Goal: Communication & Community: Answer question/provide support

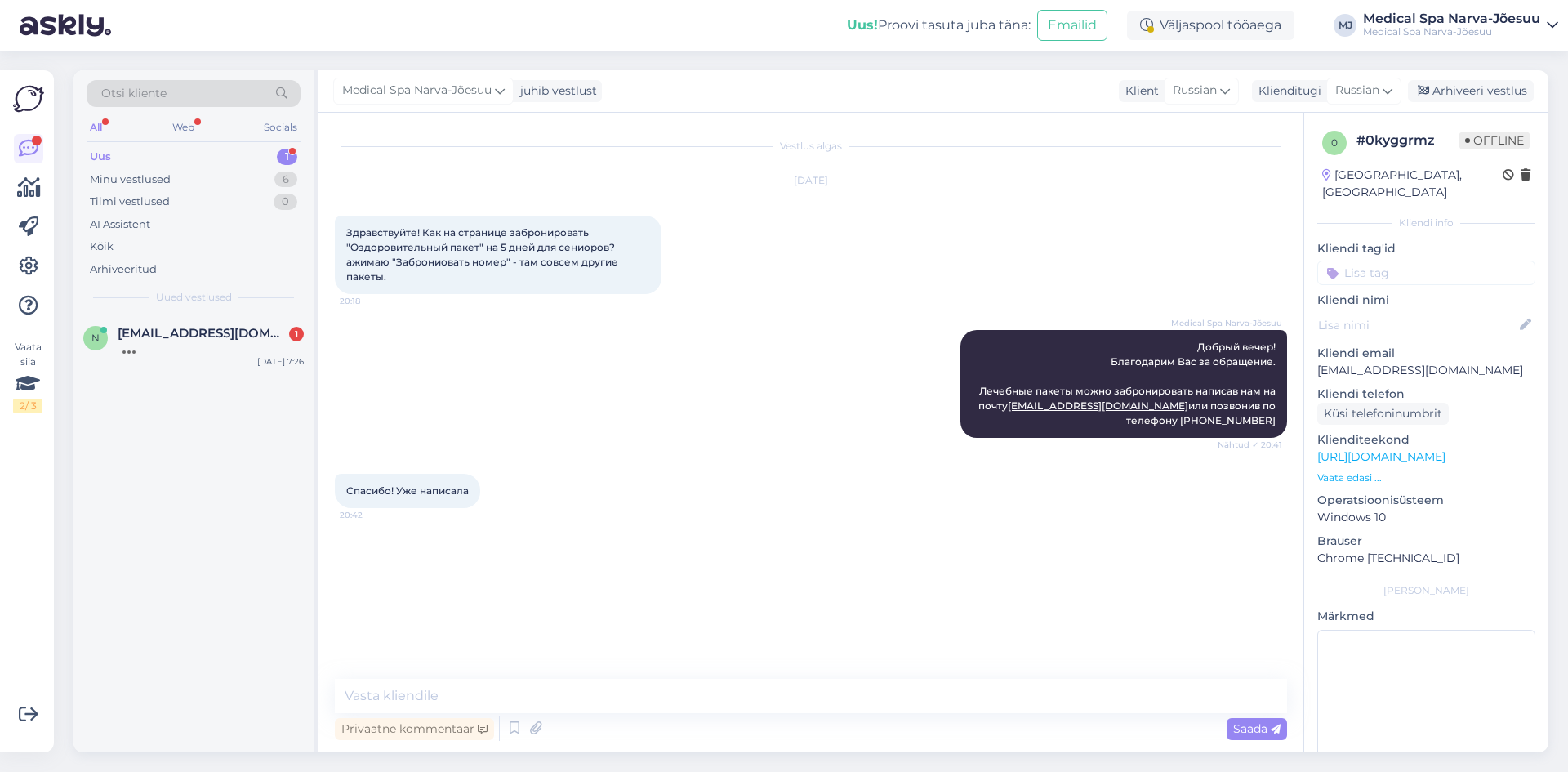
scroll to position [32, 0]
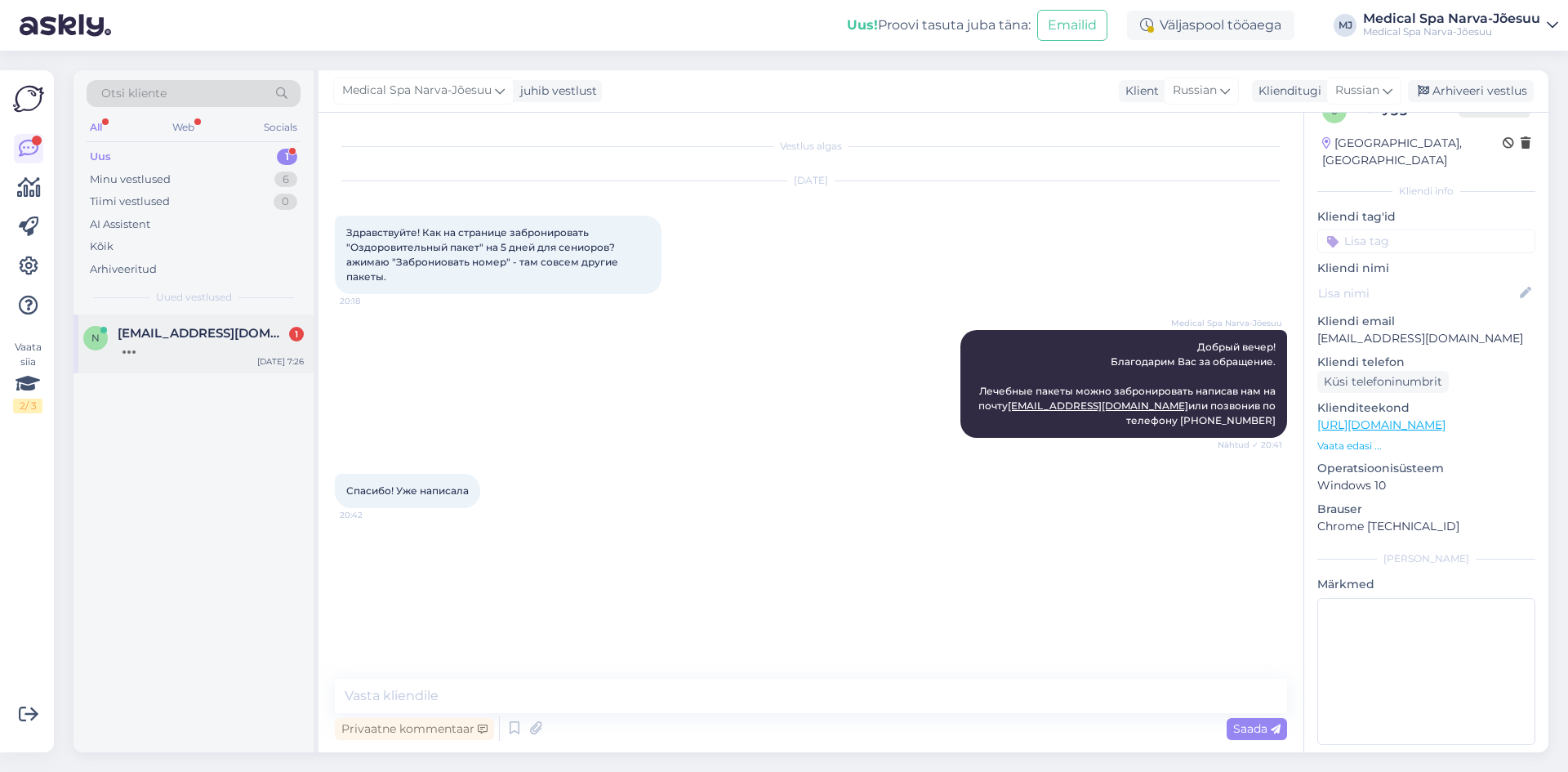
click at [248, 342] on div at bounding box center [210, 348] width 187 height 15
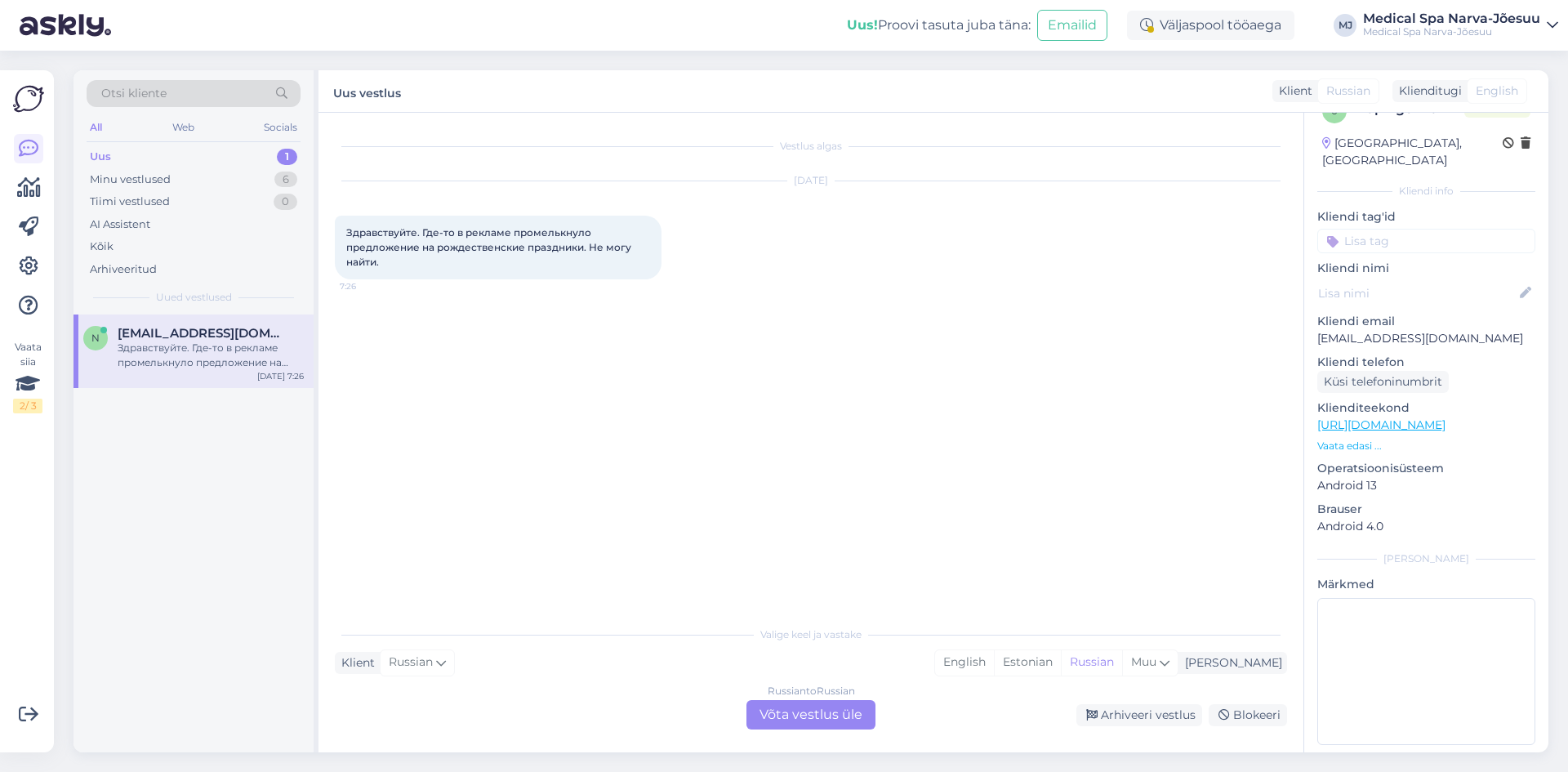
click at [791, 724] on div "Russian to Russian Võta vestlus üle" at bounding box center [811, 714] width 129 height 29
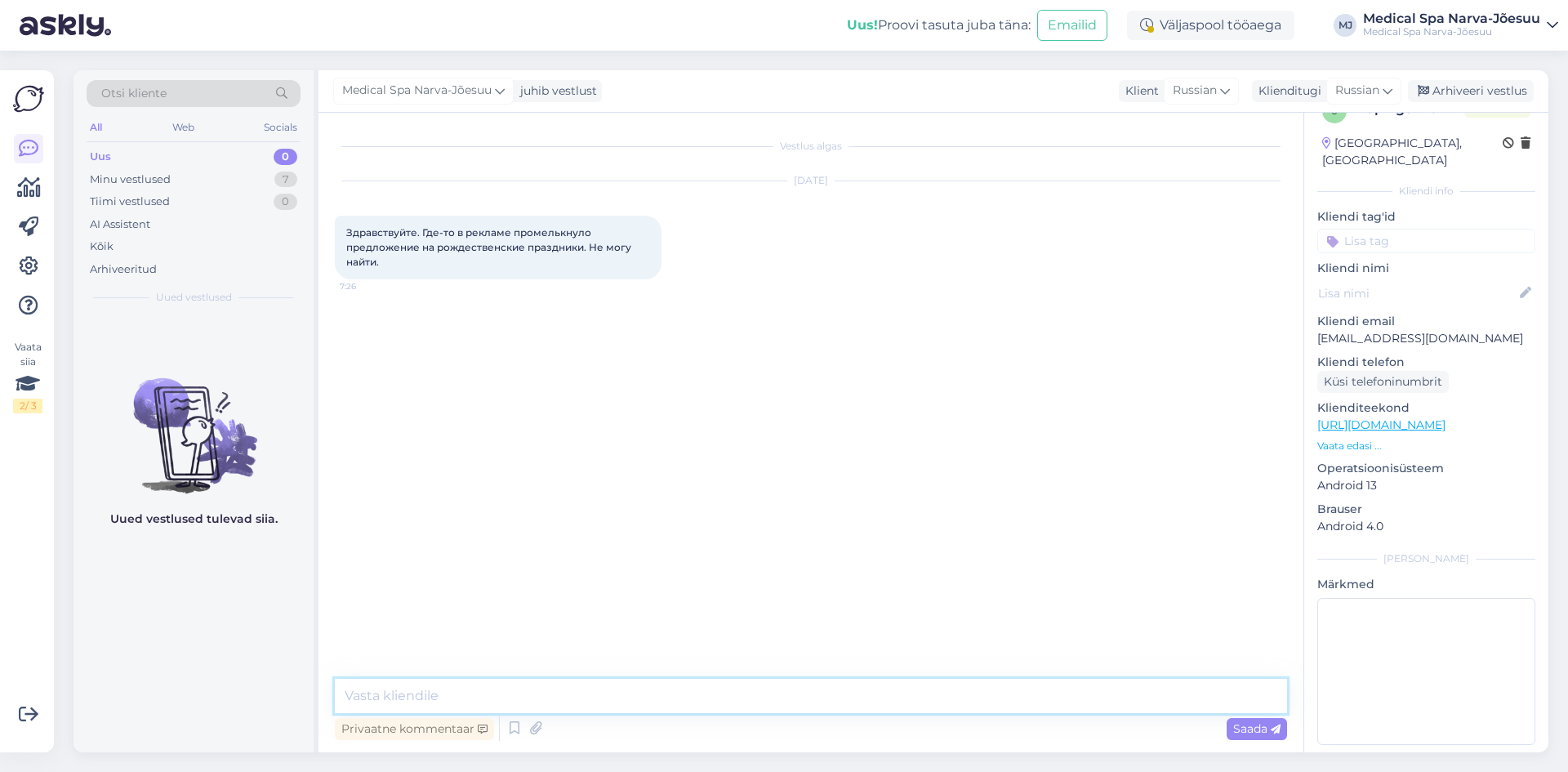
click at [763, 689] on textarea at bounding box center [811, 695] width 952 height 34
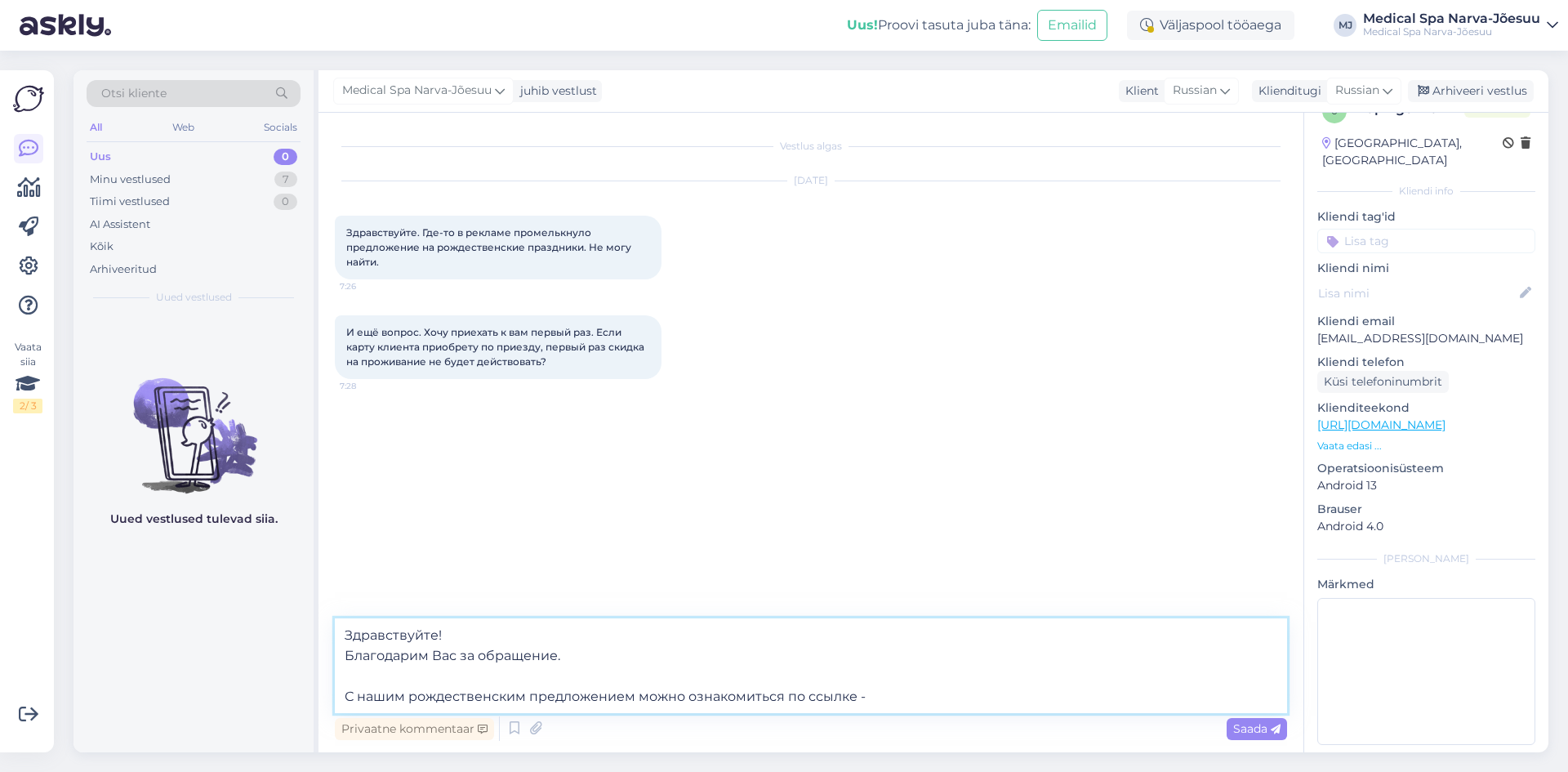
paste textarea "[URL][DOMAIN_NAME]"
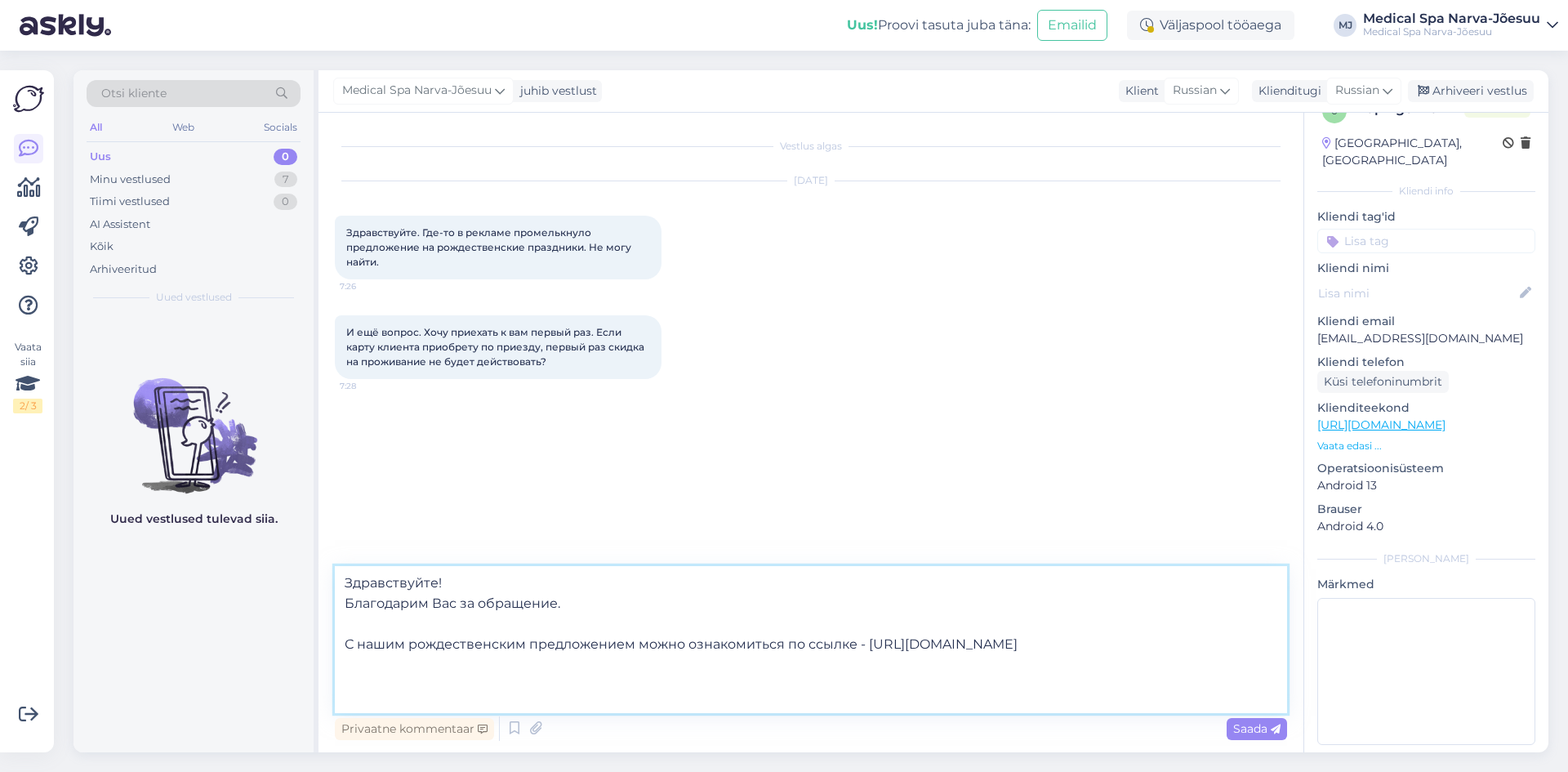
scroll to position [9, 0]
drag, startPoint x: 1222, startPoint y: 697, endPoint x: 348, endPoint y: 712, distance: 874.1
click at [348, 712] on textarea "Здравствуйте! Благодарим Вас за обращение. С нашим рождественским предложением …" at bounding box center [811, 639] width 952 height 147
click at [582, 694] on textarea "Здравствуйте! Благодарим Вас за обращение. С нашим рождественским предложением …" at bounding box center [811, 639] width 952 height 147
click at [845, 696] on textarea "Здравствуйте! Благодарим Вас за обращение. С нашим рождественским предложением …" at bounding box center [811, 639] width 952 height 147
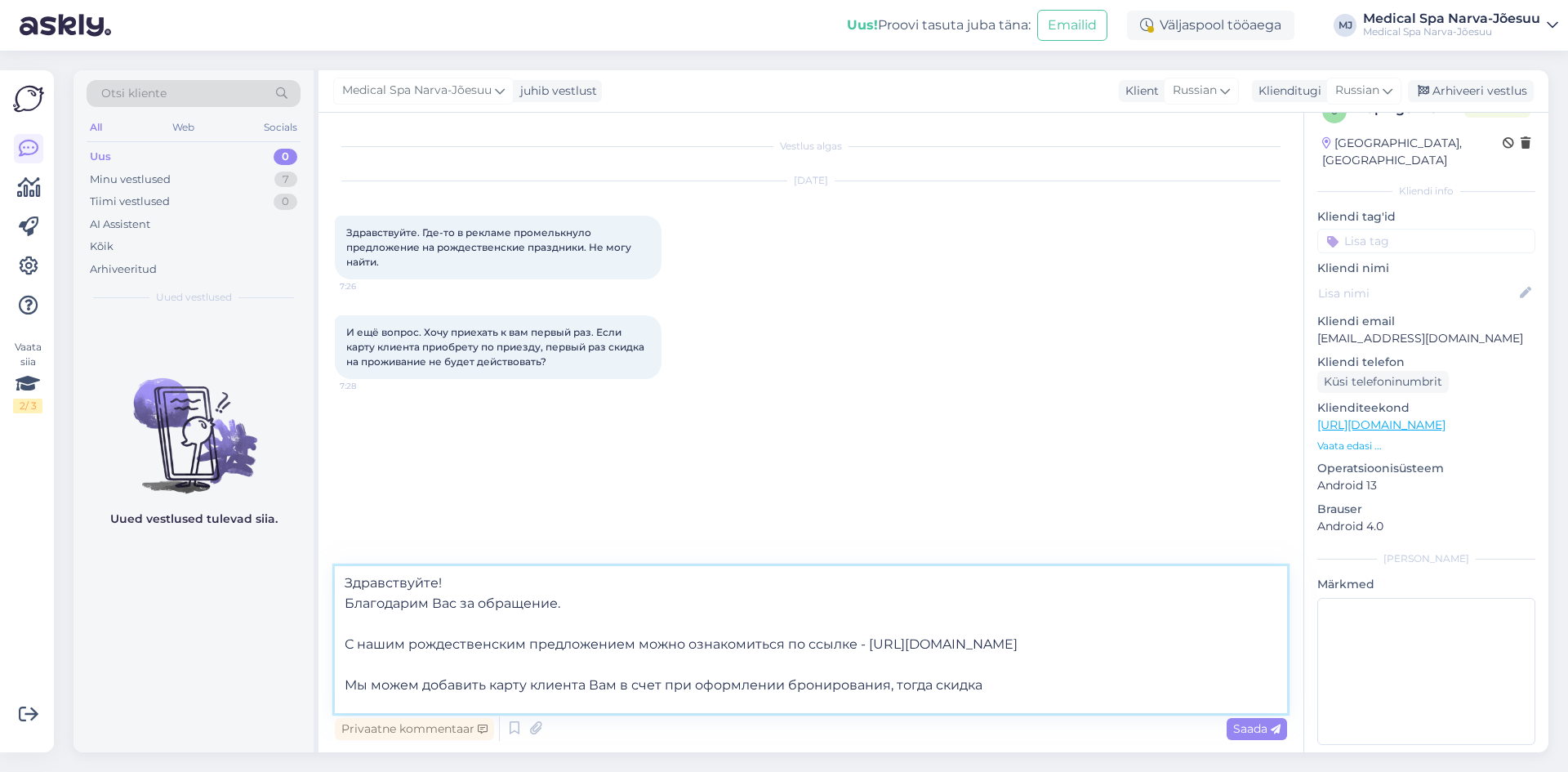
click at [356, 692] on textarea "Здравствуйте! Благодарим Вас за обращение. С нашим рождественским предложением …" at bounding box center [811, 639] width 952 height 147
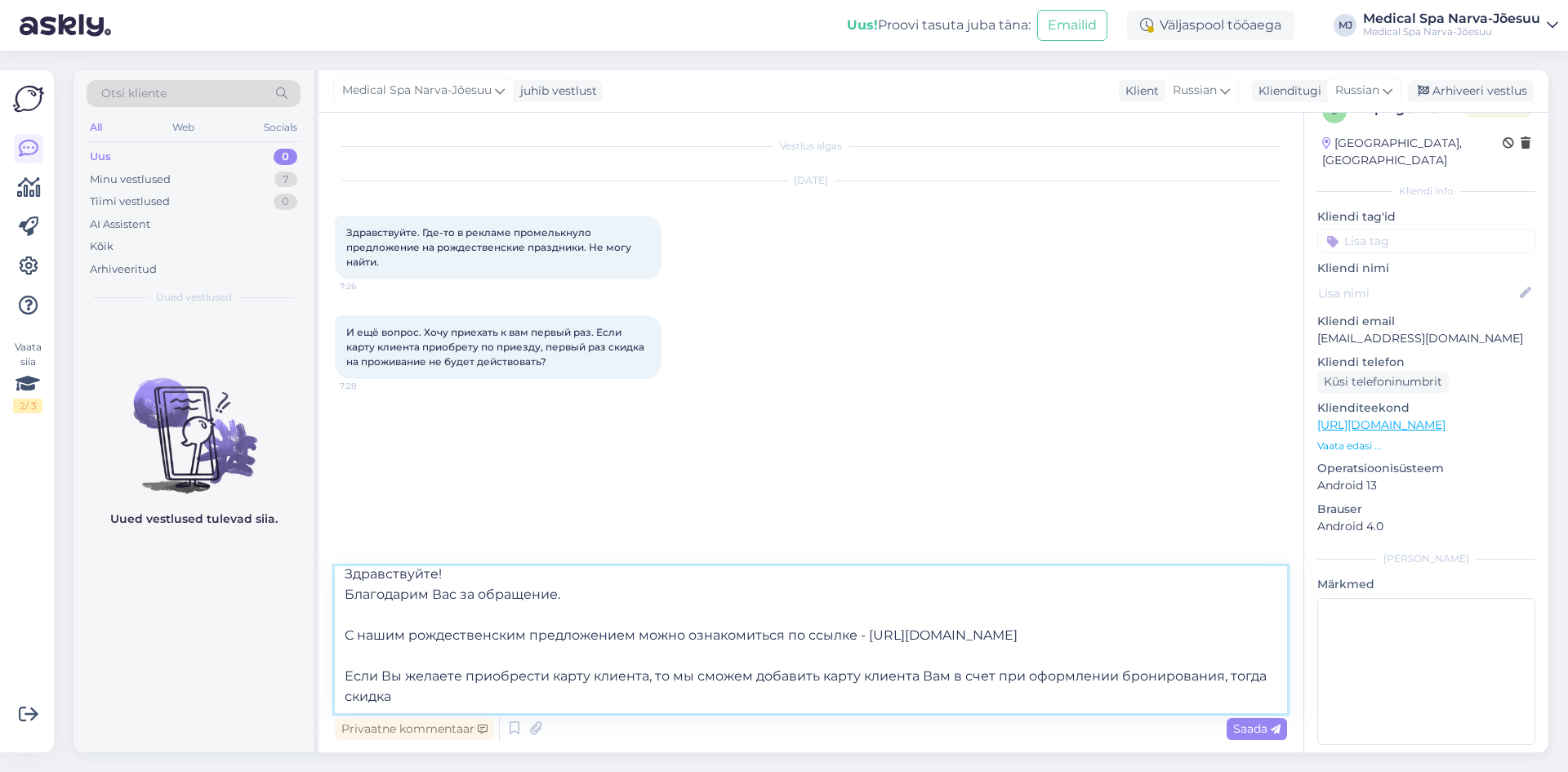
drag, startPoint x: 914, startPoint y: 696, endPoint x: 820, endPoint y: 697, distance: 94.0
click at [820, 697] on textarea "Здравствуйте! Благодарим Вас за обращение. С нашим рождественским предложением …" at bounding box center [811, 639] width 952 height 147
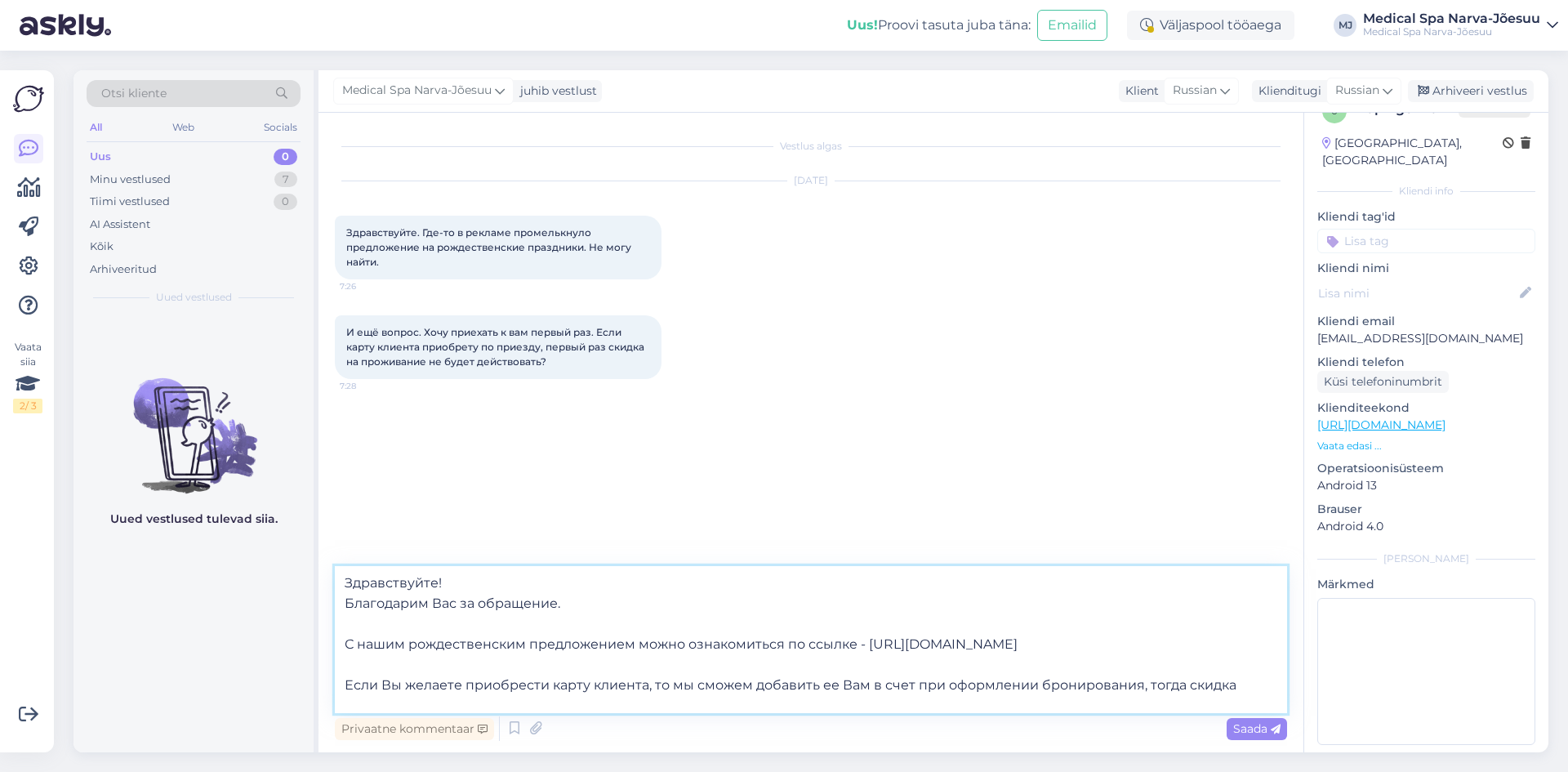
drag, startPoint x: 1175, startPoint y: 692, endPoint x: 1236, endPoint y: 689, distance: 61.1
click at [1236, 689] on textarea "Здравствуйте! Благодарим Вас за обращение. С нашим рождественским предложением …" at bounding box center [811, 639] width 952 height 147
click at [1235, 689] on textarea "Здравствуйте! Благодарим Вас за обращение. С нашим рождественским предложением …" at bounding box center [811, 639] width 952 height 147
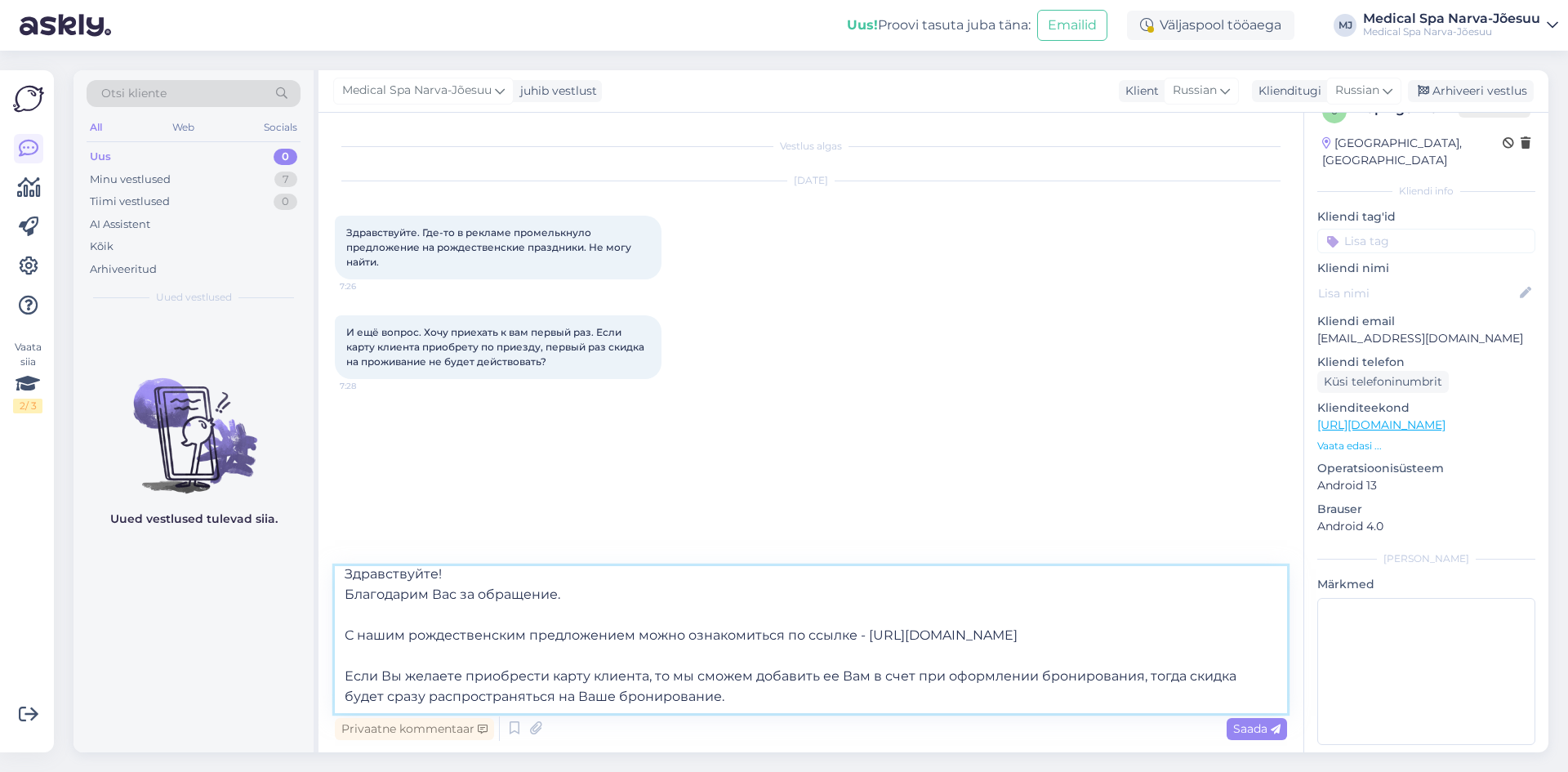
scroll to position [29, 0]
drag, startPoint x: 699, startPoint y: 707, endPoint x: 317, endPoint y: 664, distance: 384.4
click at [317, 664] on div "Otsi kliente All Web Socials Uus 0 Minu vestlused 7 Tiimi vestlused 0 AI Assist…" at bounding box center [811, 410] width 1475 height 682
paste textarea "Если вы желаете приобрести карту клиента, мы можем добавить её в счёт при оформ…"
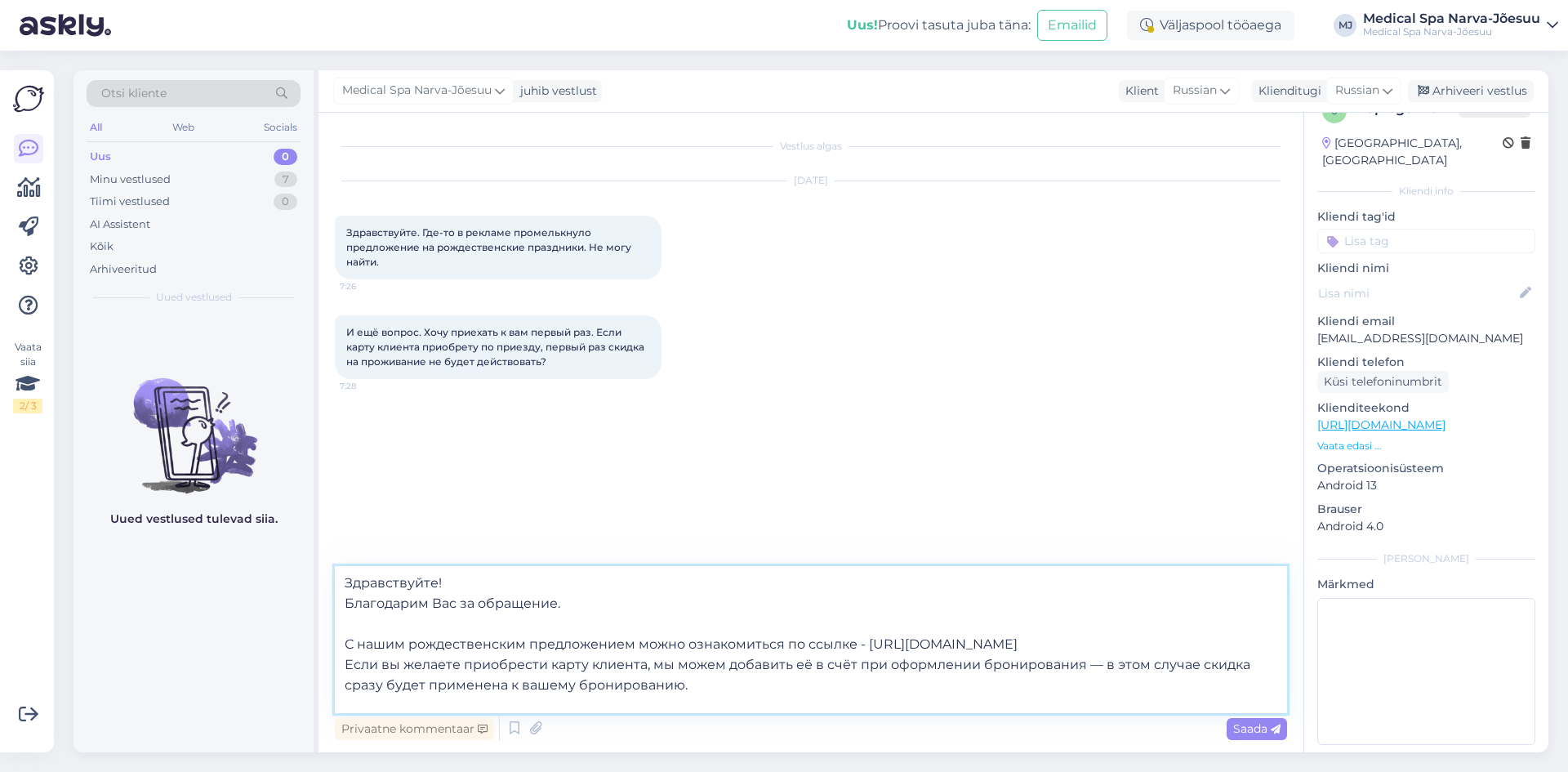
scroll to position [0, 0]
click at [341, 678] on textarea "Здравствуйте! Благодарим Вас за обращение. С нашим рождественским предложением …" at bounding box center [811, 639] width 952 height 147
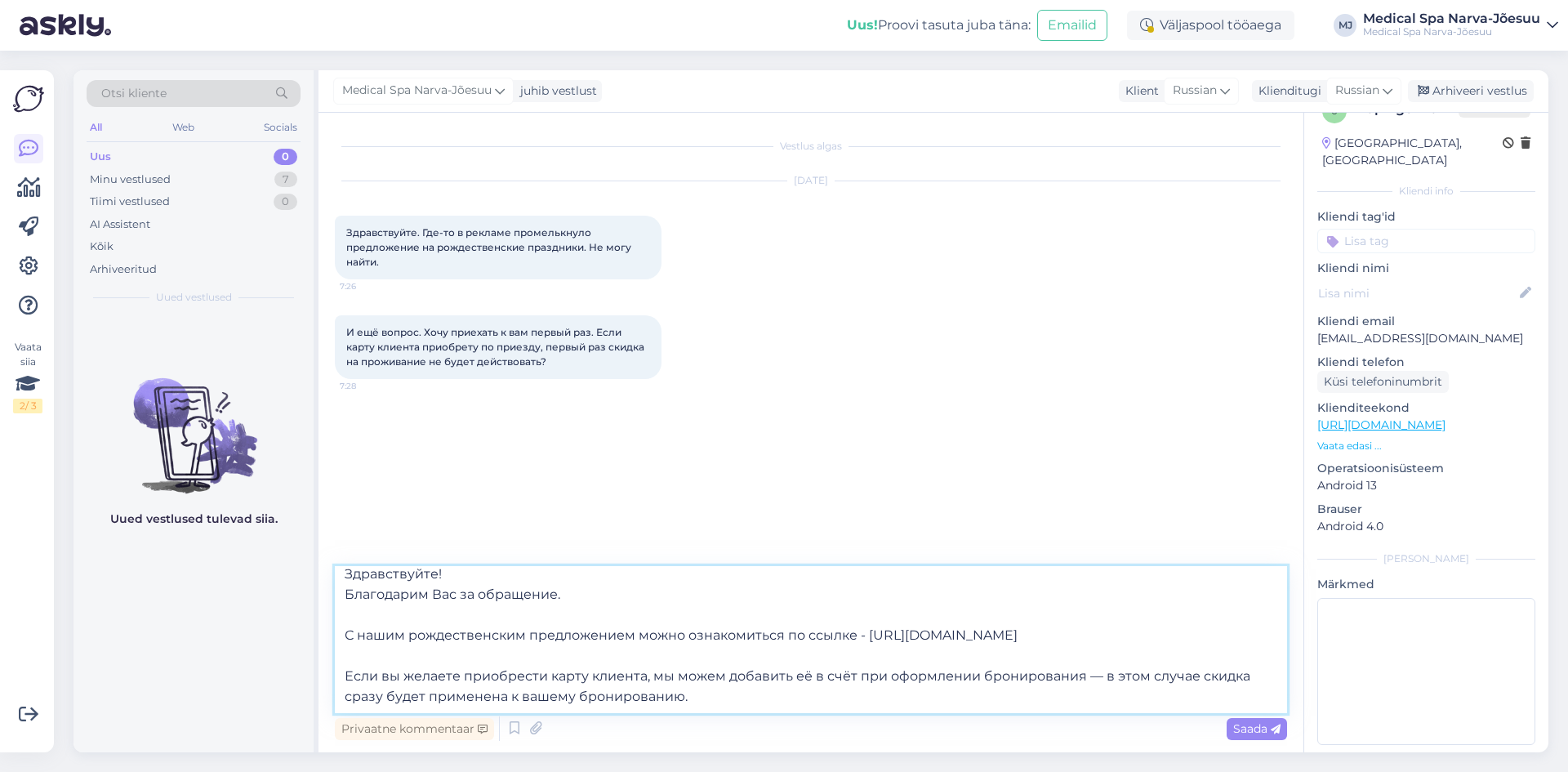
scroll to position [29, 0]
click at [386, 678] on textarea "Здравствуйте! Благодарим Вас за обращение. С нашим рождественским предложением …" at bounding box center [811, 639] width 952 height 147
click at [769, 704] on textarea "Здравствуйте! Благодарим Вас за обращение. С нашим рождественским предложением …" at bounding box center [811, 639] width 952 height 147
type textarea "Здравствуйте! Благодарим Вас за обращение. С нашим рождественским предложением …"
click at [1258, 733] on span "Saada" at bounding box center [1257, 728] width 48 height 15
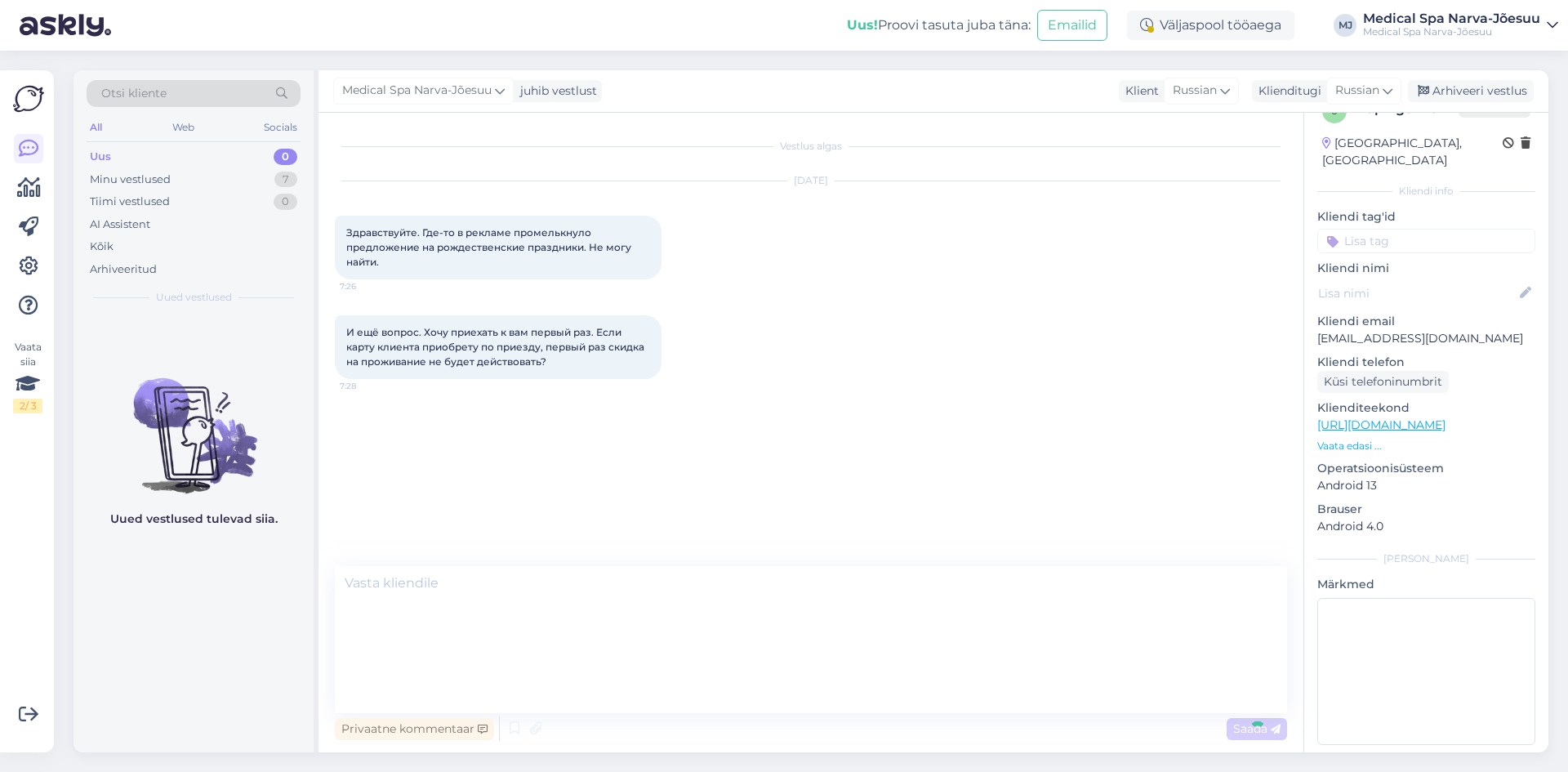
scroll to position [0, 0]
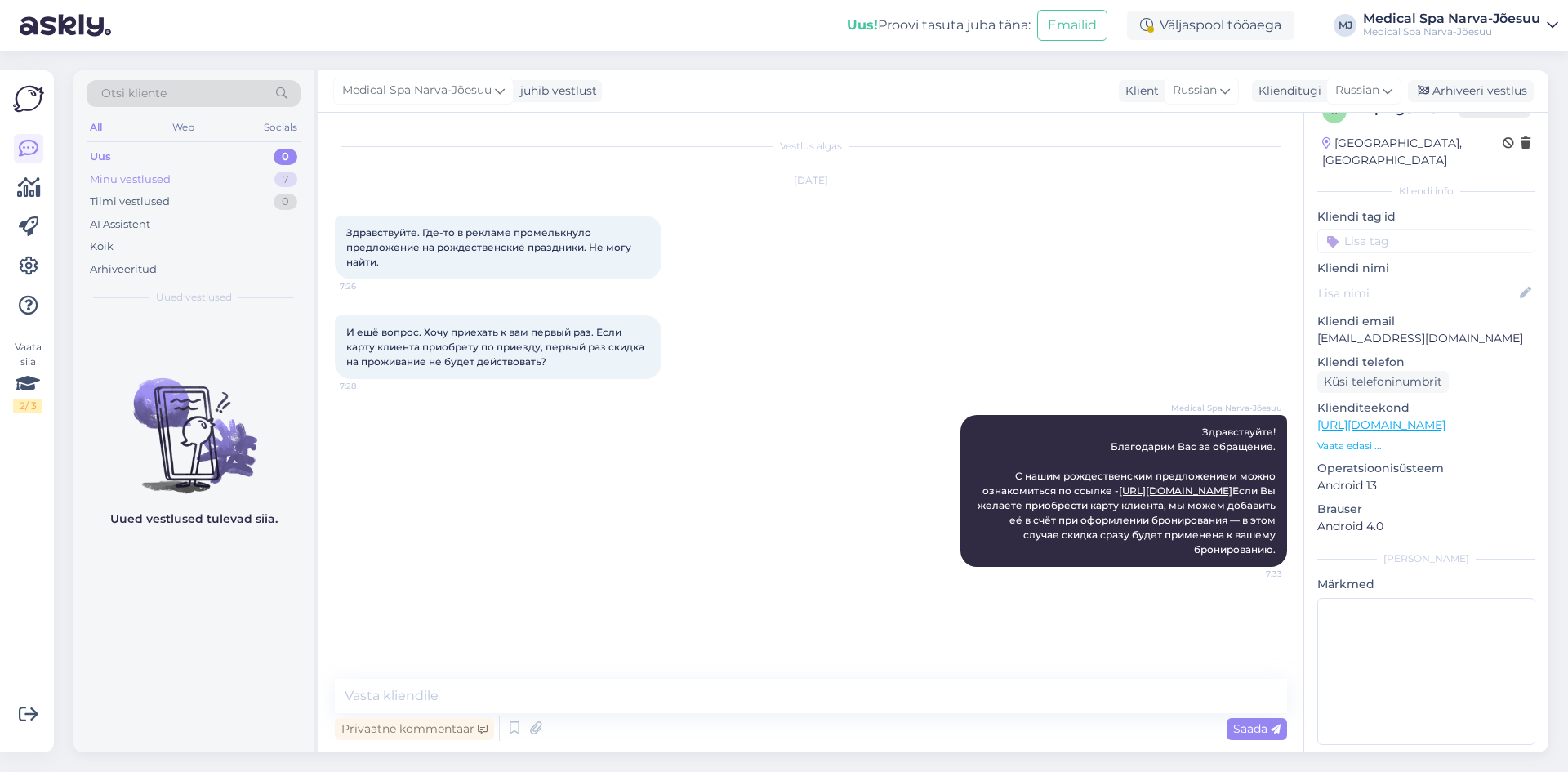
click at [159, 174] on div "Minu vestlused" at bounding box center [130, 180] width 80 height 16
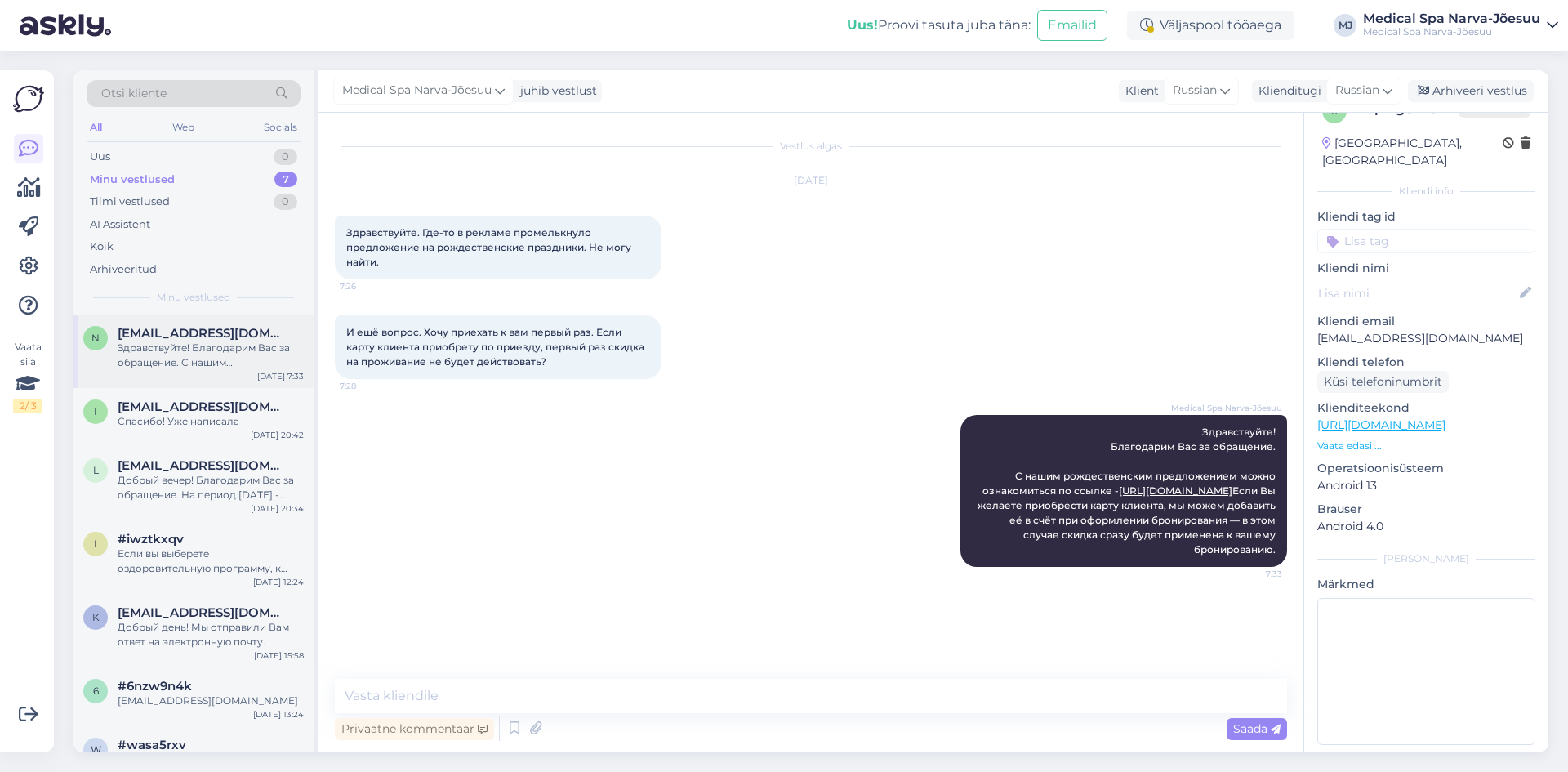
scroll to position [33, 0]
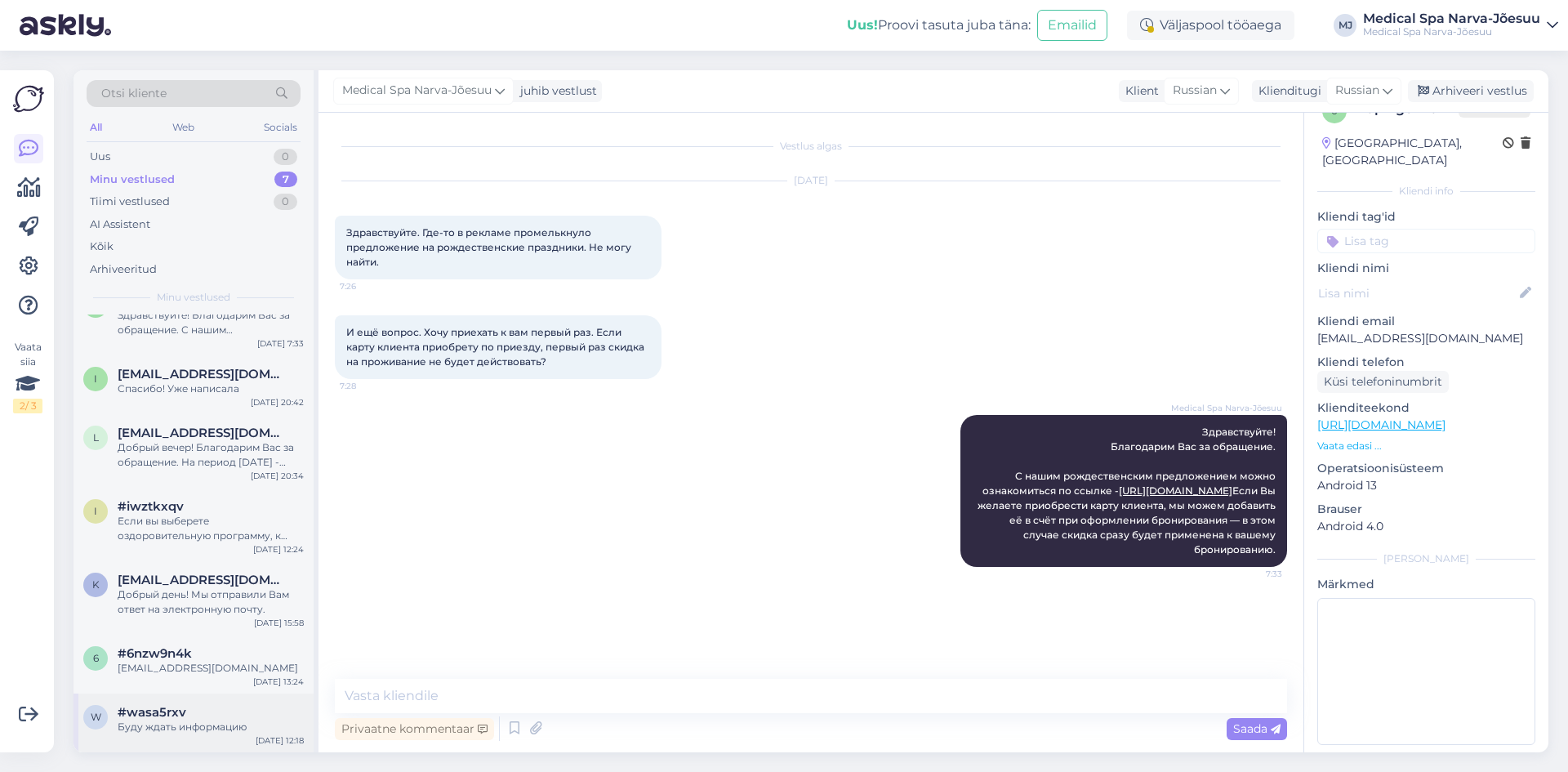
click at [220, 730] on div "Буду ждать информацию" at bounding box center [210, 727] width 187 height 15
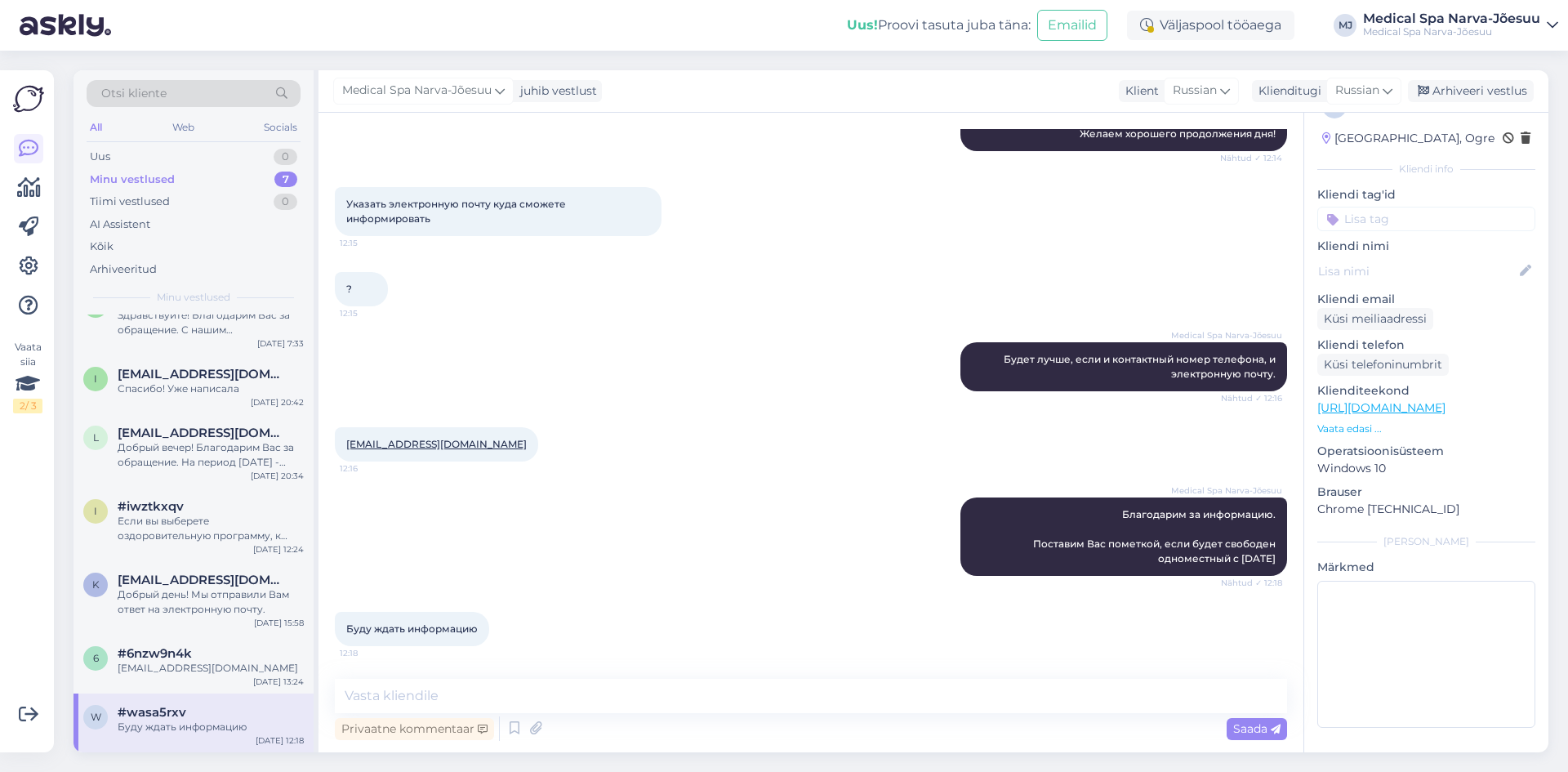
scroll to position [2471, 0]
click at [194, 447] on div "Добрый вечер! Благодарим Вас за обращение. На период [DATE] - [DATE] стоимость …" at bounding box center [210, 455] width 187 height 29
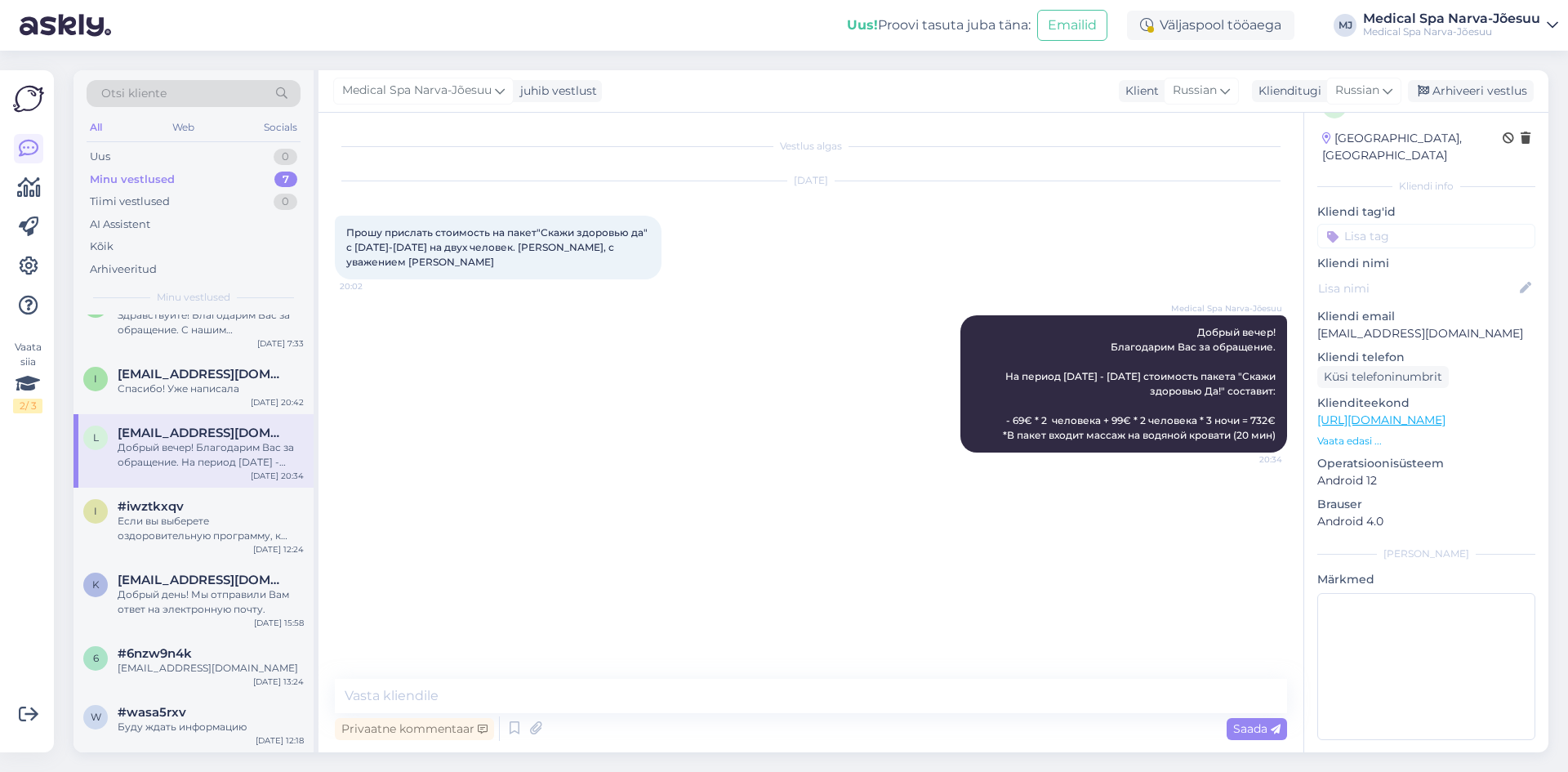
scroll to position [32, 0]
click at [194, 394] on div "Спасибо! Уже написала" at bounding box center [210, 388] width 187 height 15
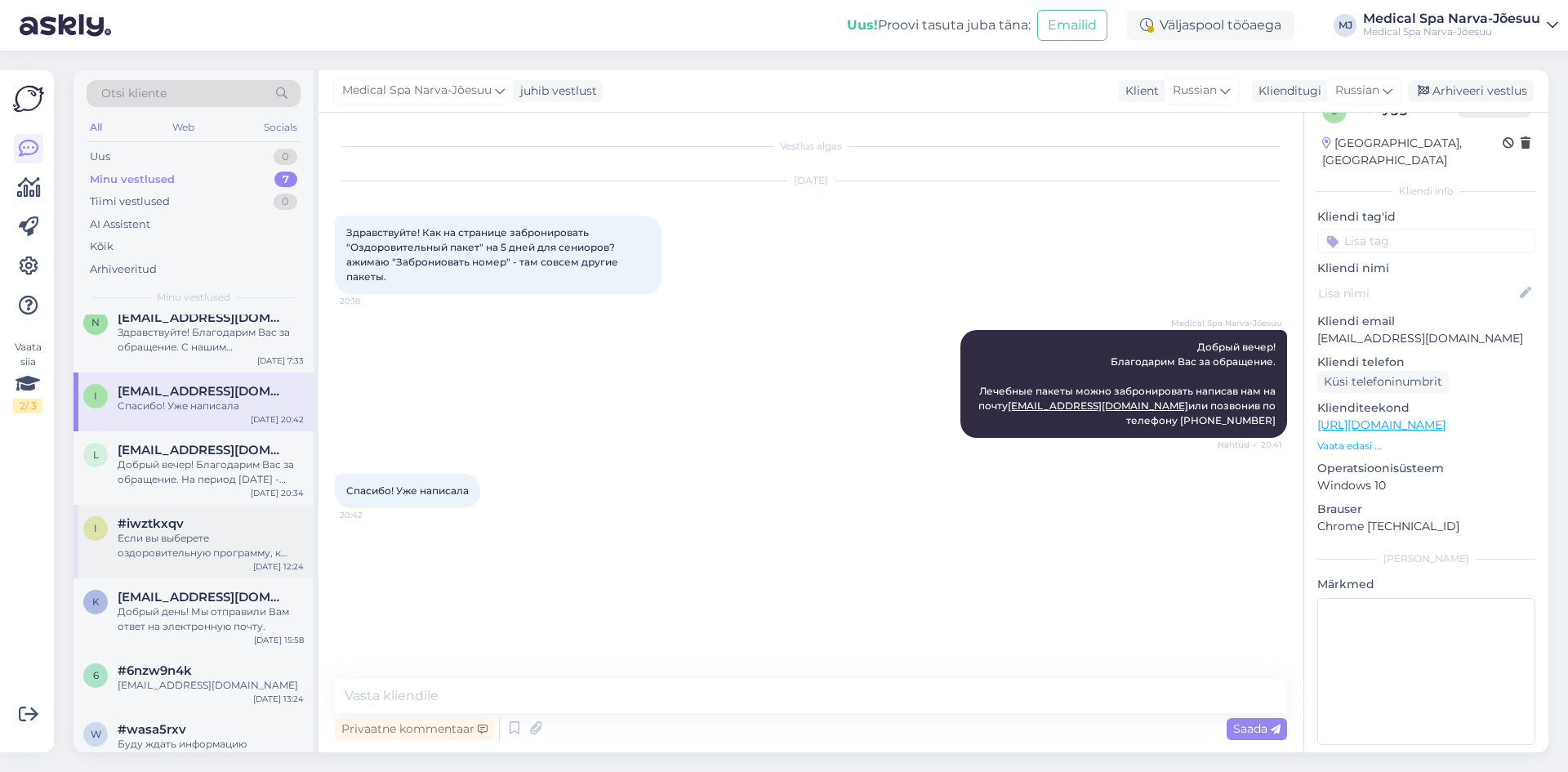
scroll to position [0, 0]
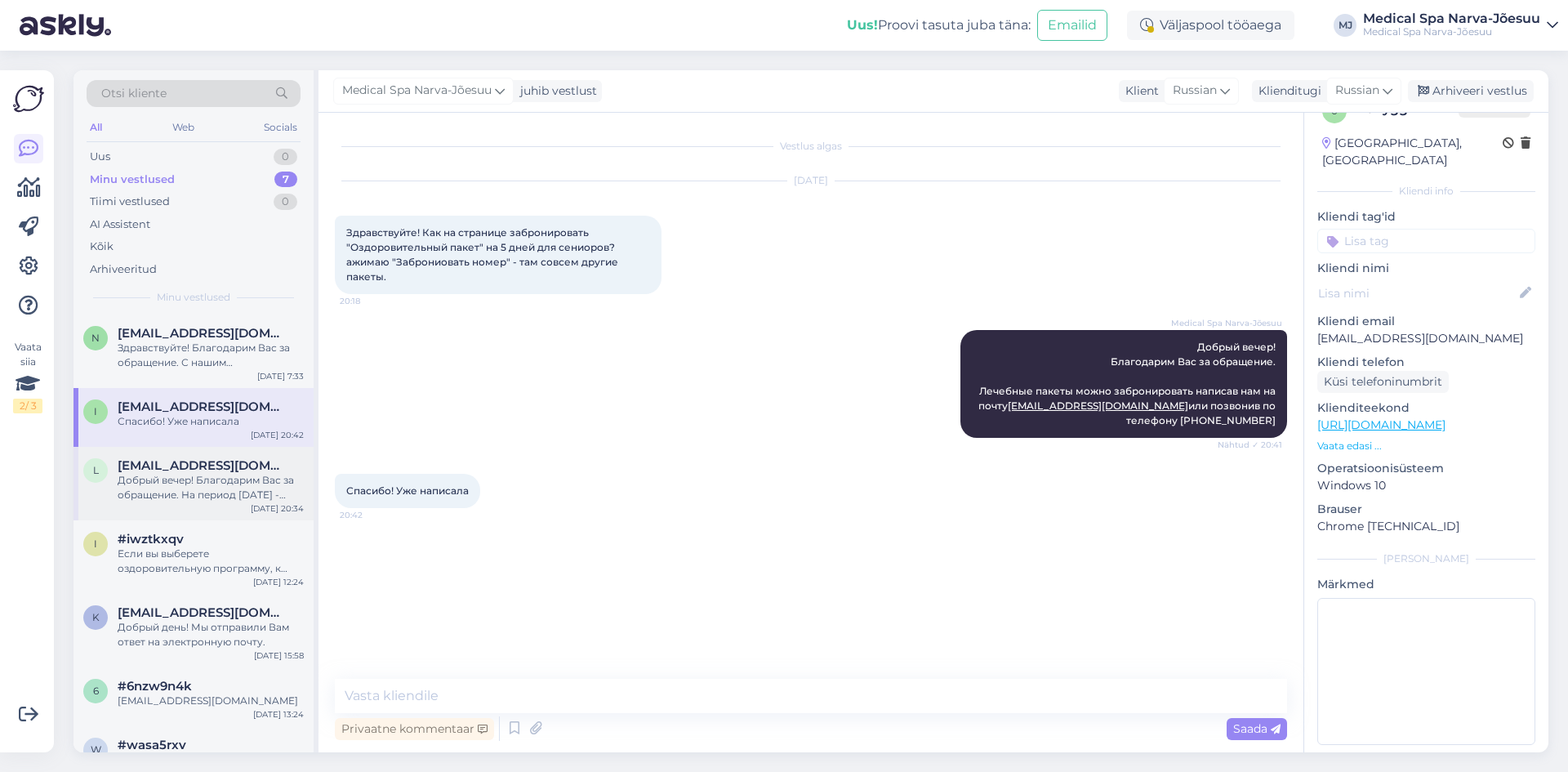
click at [198, 501] on div "Добрый вечер! Благодарим Вас за обращение. На период [DATE] - [DATE] стоимость …" at bounding box center [210, 487] width 187 height 29
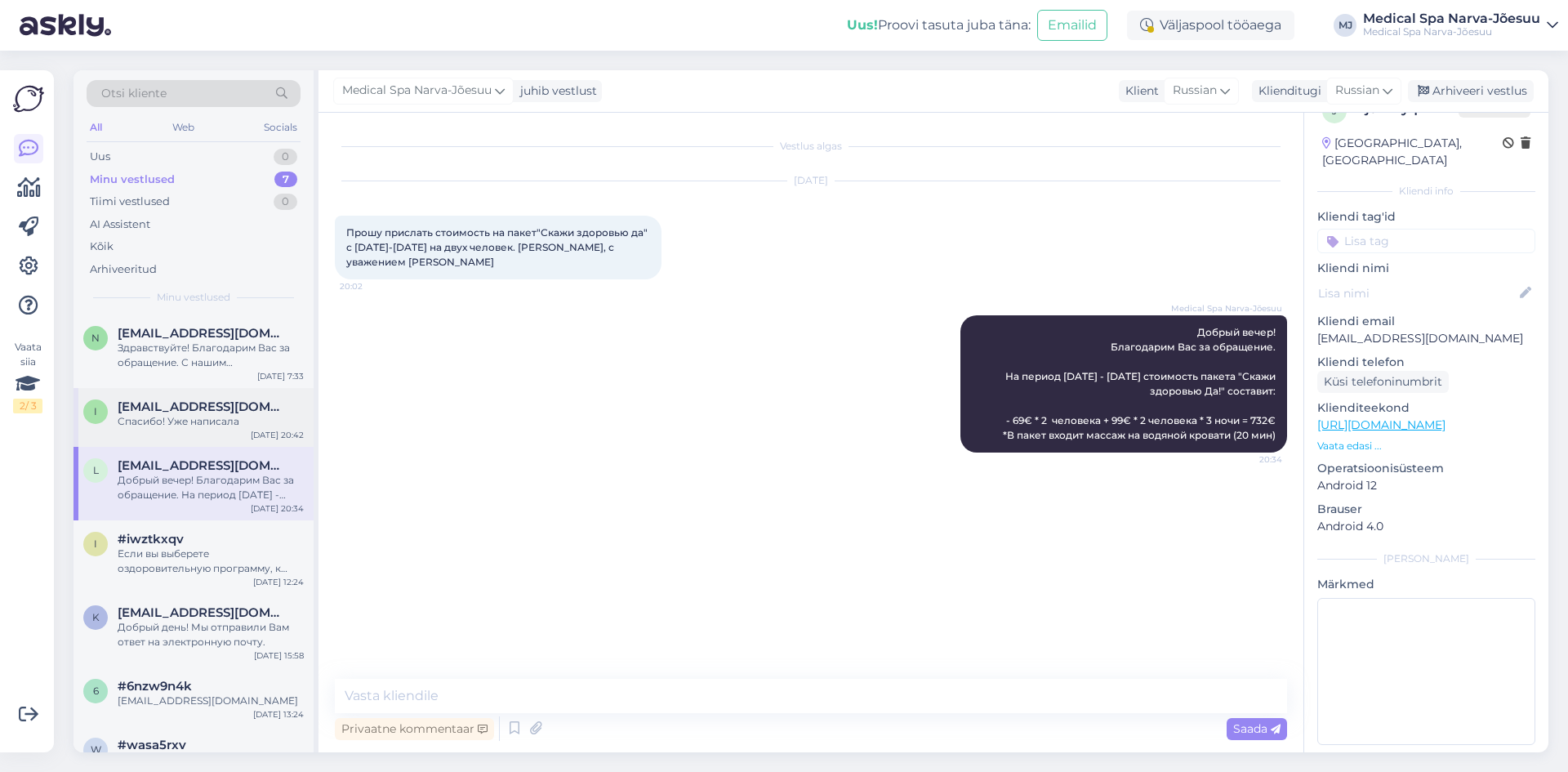
click at [230, 436] on div "i [EMAIL_ADDRESS][DOMAIN_NAME] Спасибо! Уже написала [DATE] 20:42" at bounding box center [194, 417] width 241 height 58
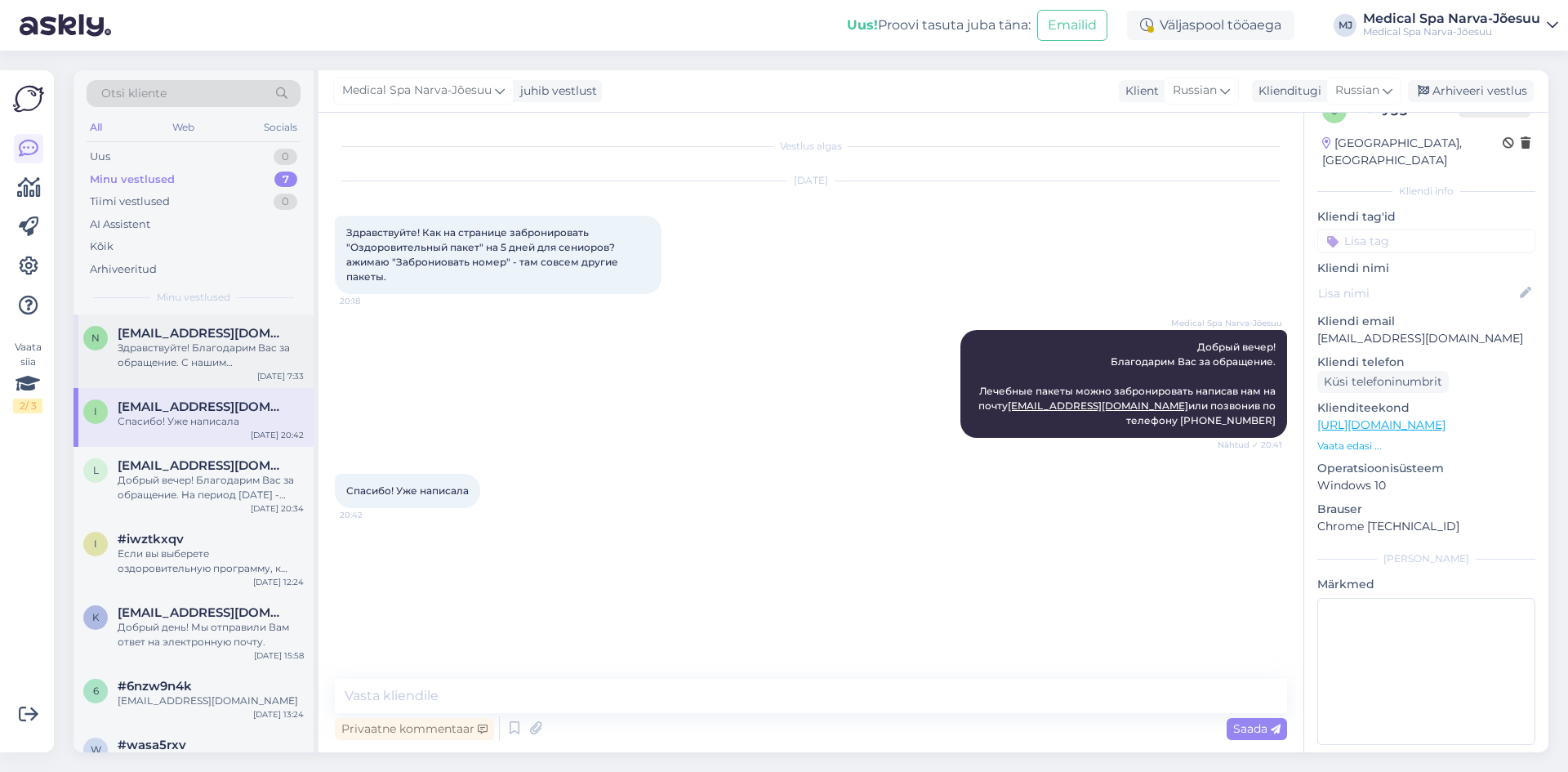
click at [231, 355] on div "Здравствуйте! Благодарим Вас за обращение. С нашим рождественским предложением …" at bounding box center [210, 355] width 187 height 29
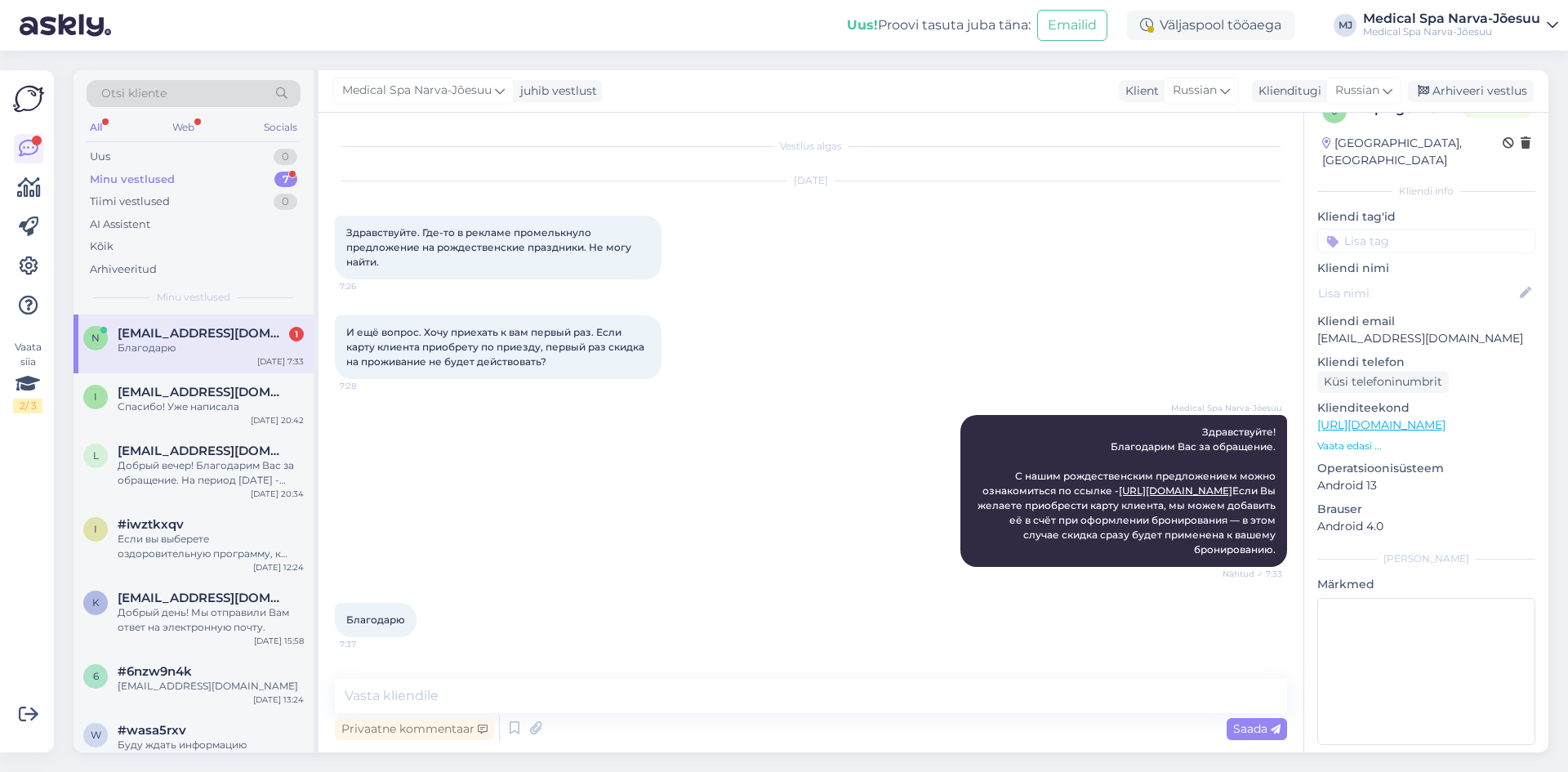
scroll to position [35, 0]
click at [249, 419] on div "i [EMAIL_ADDRESS][DOMAIN_NAME] Спасибо! Уже написала [DATE] 20:42" at bounding box center [194, 402] width 241 height 58
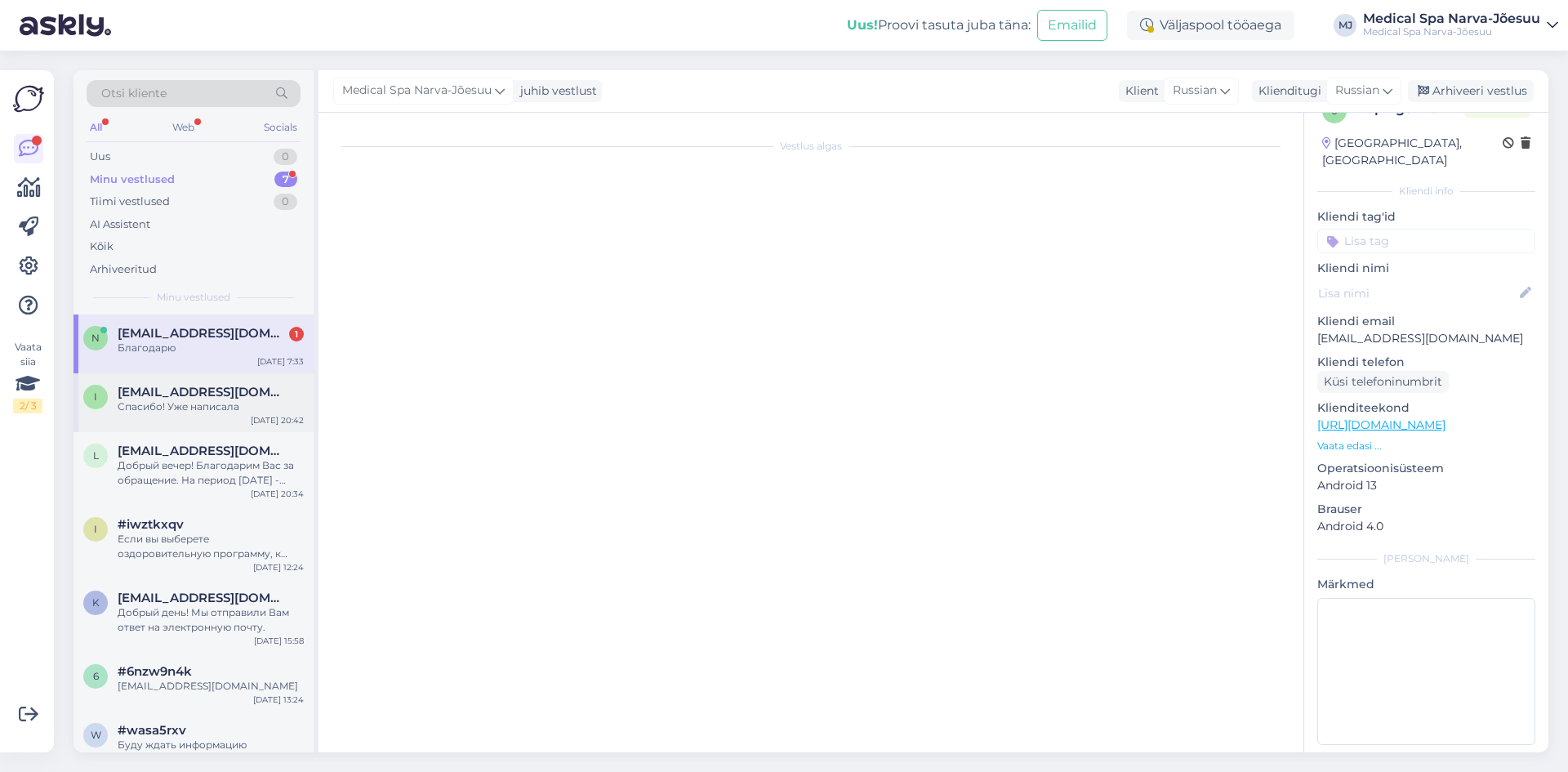
scroll to position [0, 0]
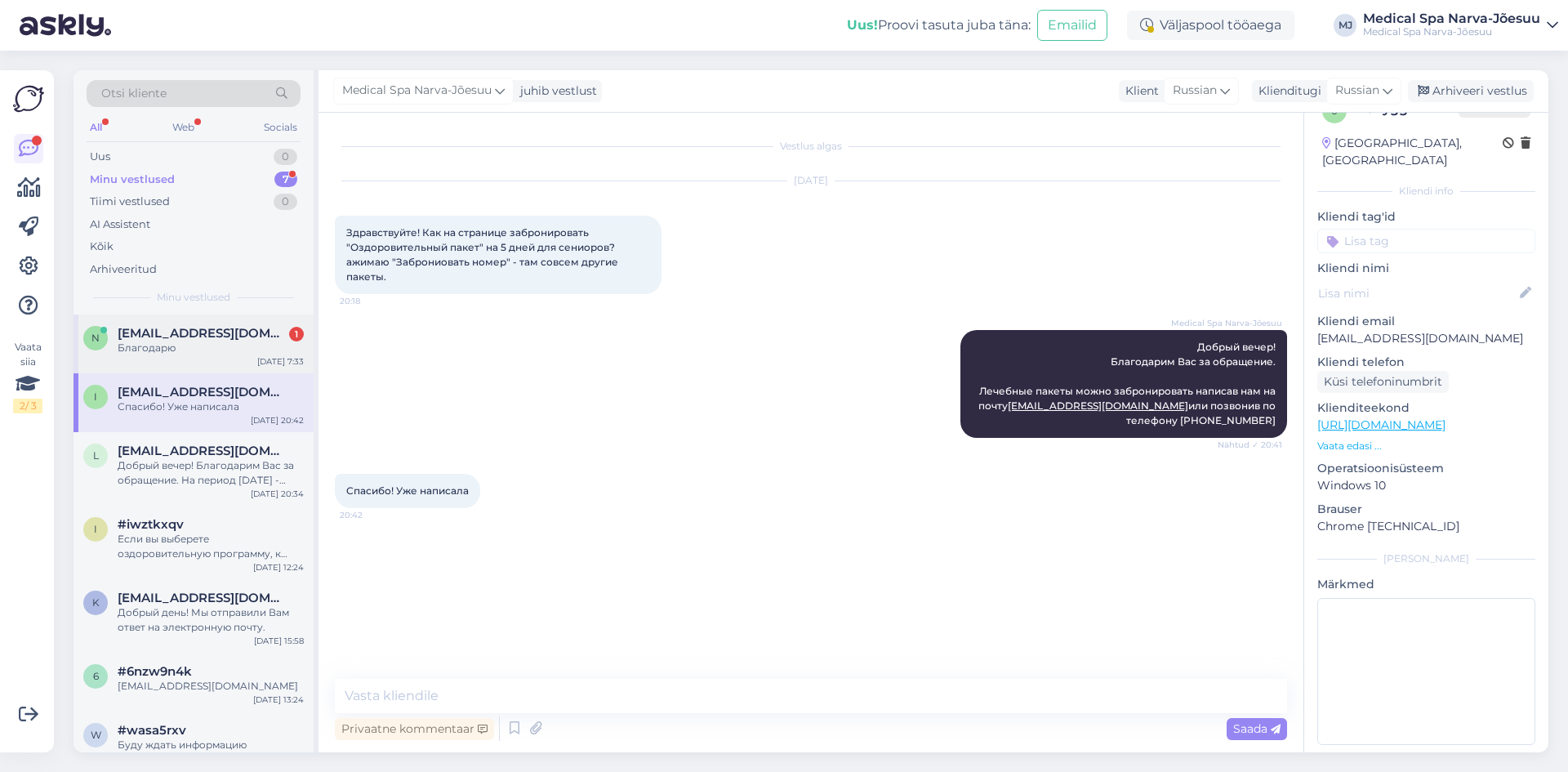
click at [165, 357] on div "n [EMAIL_ADDRESS][DOMAIN_NAME] 1 Благодарю [DATE] 7:33" at bounding box center [194, 344] width 241 height 58
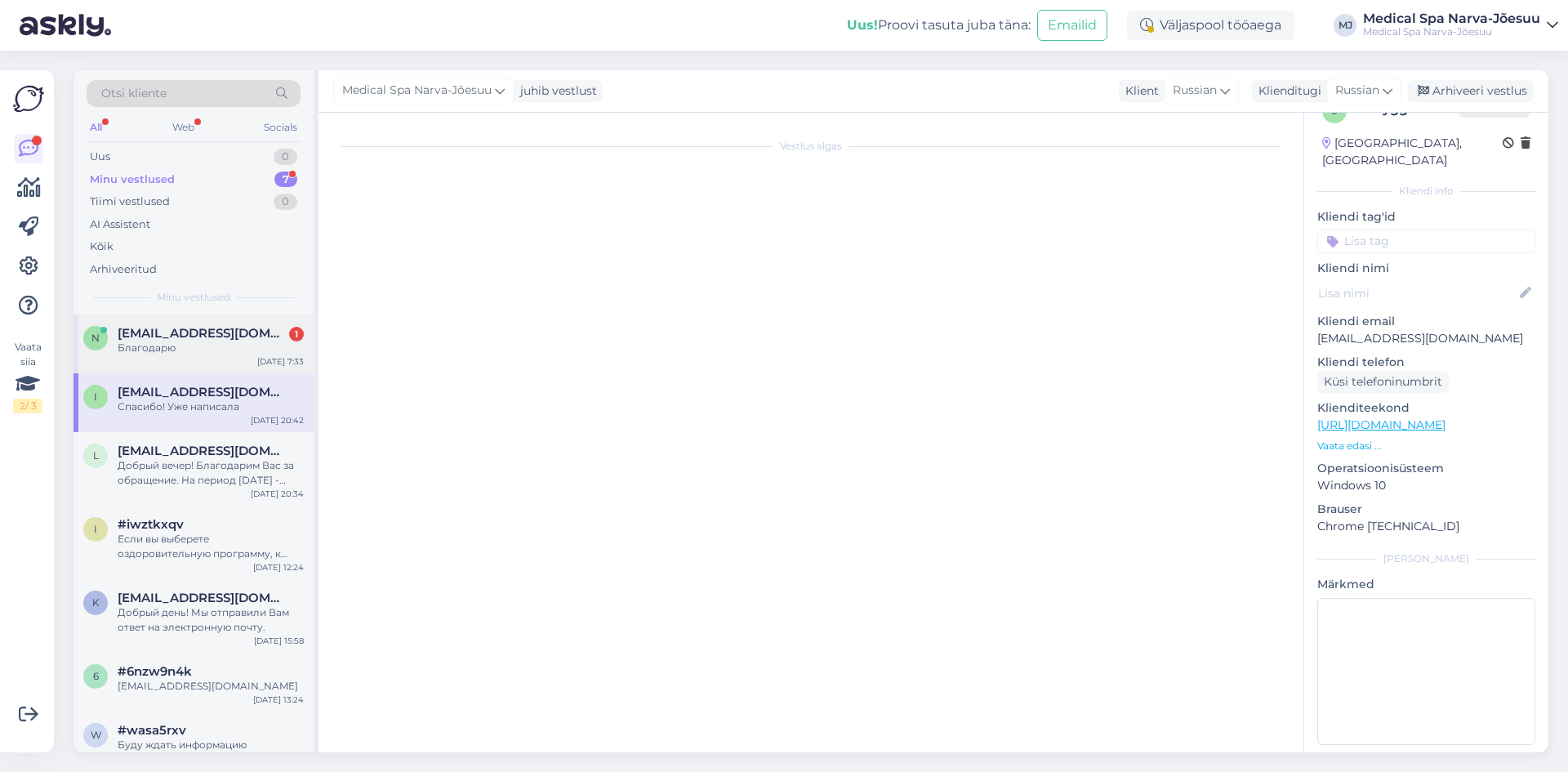
scroll to position [35, 0]
